Goal: Transaction & Acquisition: Purchase product/service

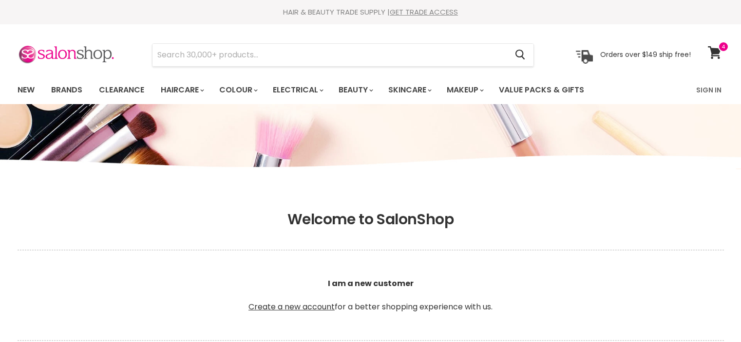
scroll to position [362, 0]
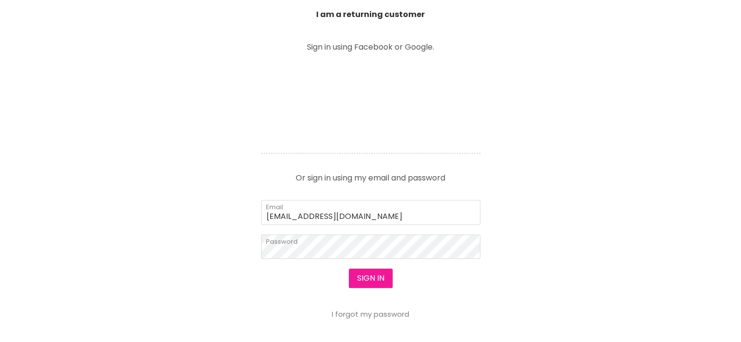
click at [384, 279] on button "Sign in" at bounding box center [371, 278] width 44 height 19
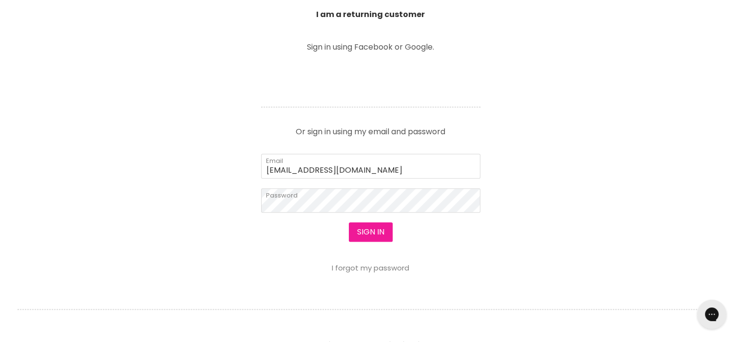
scroll to position [361, 0]
click at [366, 229] on button "Sign in" at bounding box center [371, 232] width 44 height 19
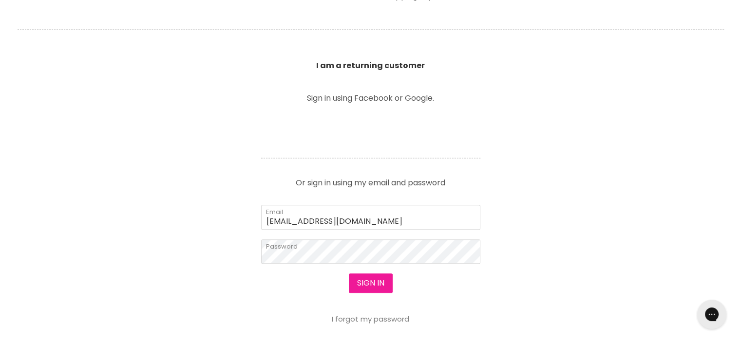
scroll to position [310, 0]
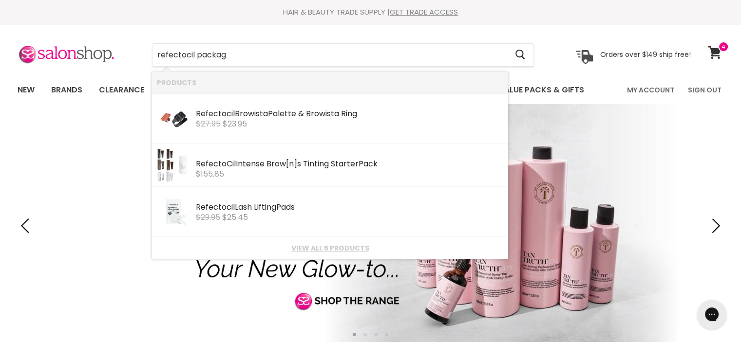
type input "refectocil package"
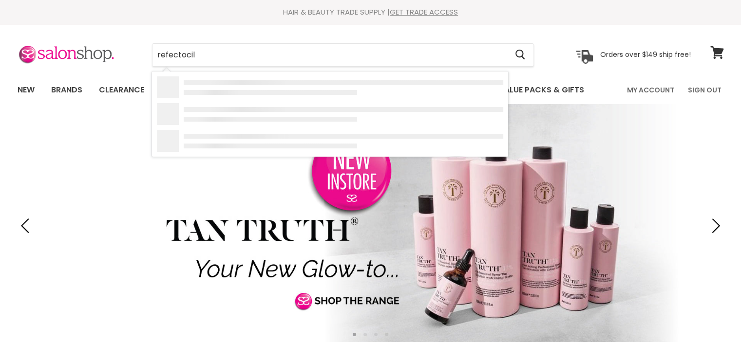
type input "refectocil"
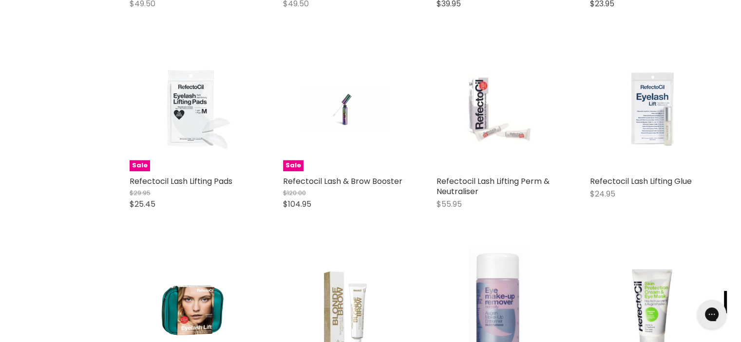
scroll to position [998, 0]
